Goal: Navigation & Orientation: Find specific page/section

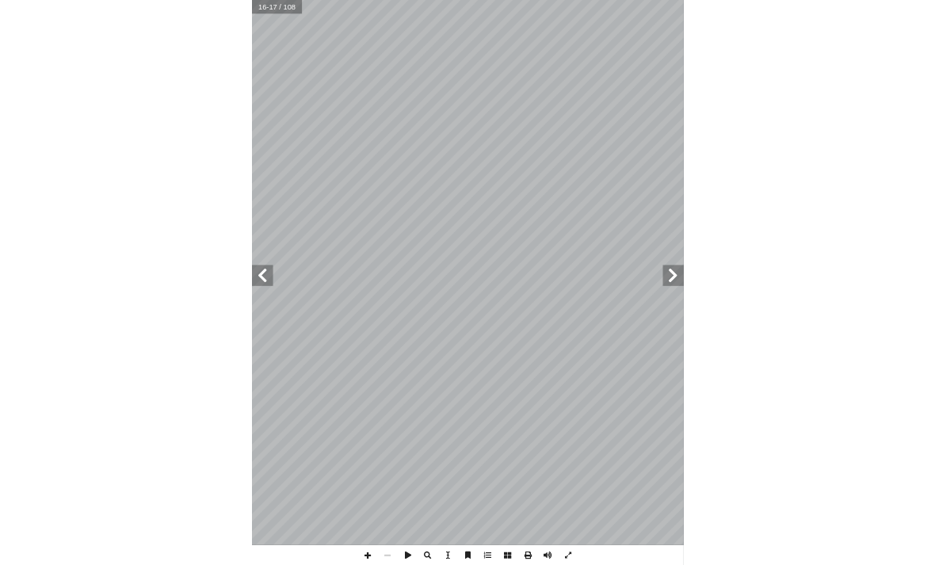
scroll to position [0, 84]
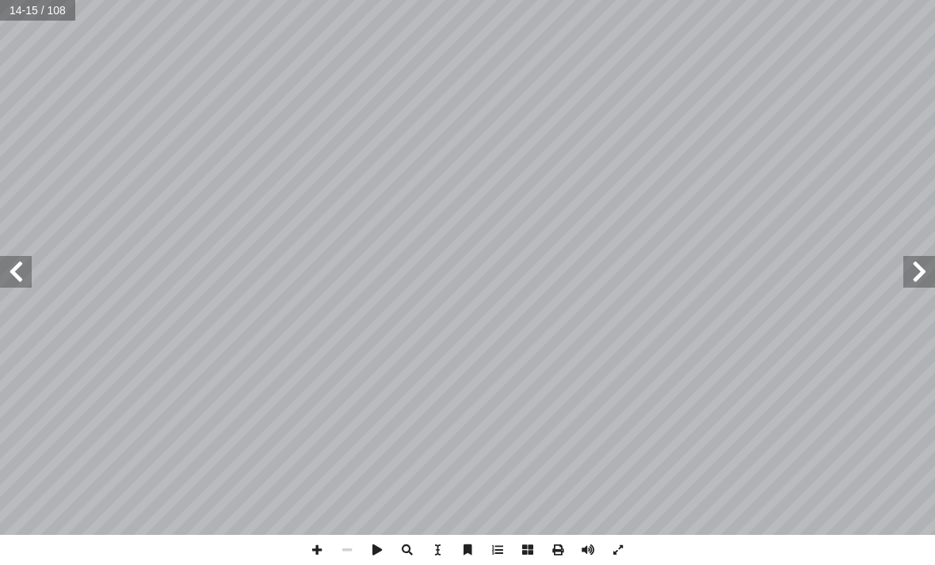
click at [24, 265] on span at bounding box center [16, 272] width 32 height 32
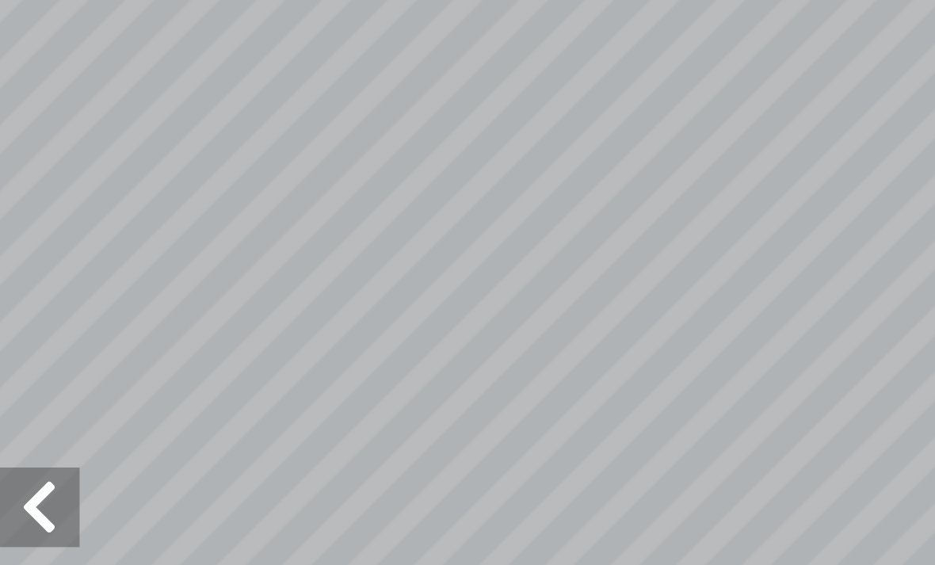
click at [17, 256] on span at bounding box center [16, 272] width 32 height 32
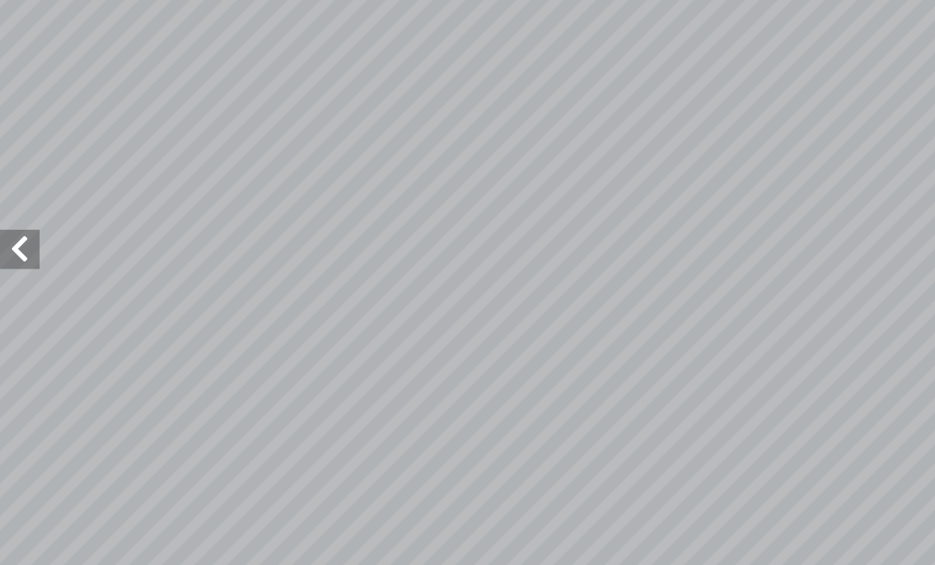
click at [29, 256] on span at bounding box center [16, 272] width 32 height 32
